Goal: Book appointment/travel/reservation

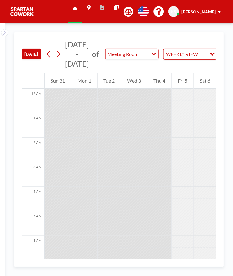
scroll to position [232, 0]
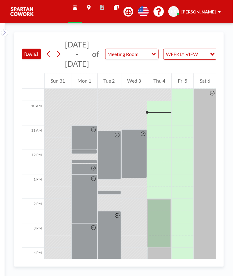
click at [159, 210] on div at bounding box center [160, 223] width 24 height 49
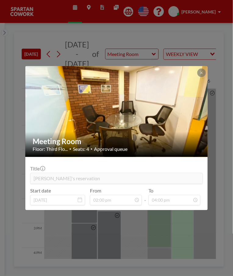
click at [200, 249] on div "Meeting Room Floor: Third Flo... • Seats: 4 • Approval queue Title [PERSON_NAME…" at bounding box center [116, 138] width 233 height 276
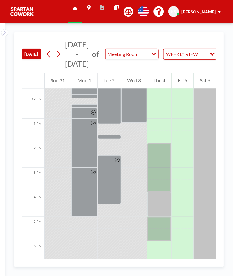
scroll to position [289, 0]
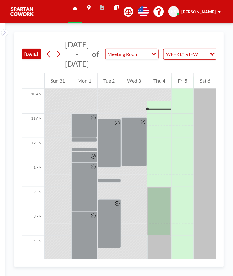
scroll to position [244, 0]
click at [166, 195] on div at bounding box center [160, 210] width 24 height 49
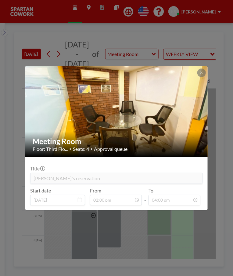
click at [209, 226] on div "Meeting Room Floor: Third Flo... • Seats: 4 • Approval queue Title [PERSON_NAME…" at bounding box center [116, 138] width 233 height 276
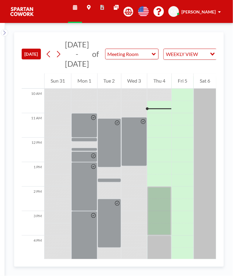
click at [168, 248] on div at bounding box center [160, 247] width 24 height 24
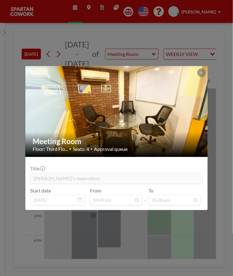
click at [199, 232] on div "Meeting Room Floor: Third Flo... • Seats: 4 • Approval queue Title Ramakant's r…" at bounding box center [116, 138] width 233 height 276
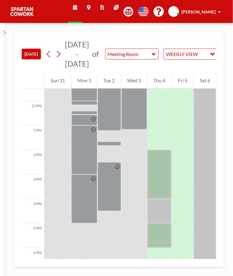
scroll to position [281, 0]
click at [168, 239] on div at bounding box center [160, 235] width 24 height 24
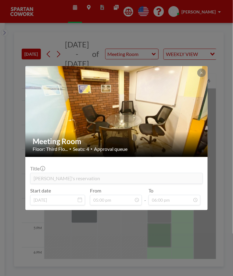
click at [201, 226] on div "Meeting Room Floor: Third Flo... • Seats: 4 • Approval queue Title Dhruv's rese…" at bounding box center [116, 138] width 233 height 276
